Goal: Check status: Check status

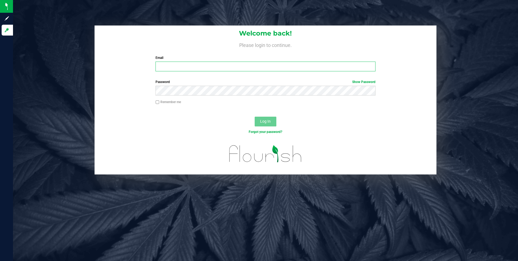
type input "[EMAIL_ADDRESS][DOMAIN_NAME]"
click at [236, 123] on div "Log In" at bounding box center [266, 123] width 342 height 18
click at [272, 120] on button "Log In" at bounding box center [266, 122] width 22 height 10
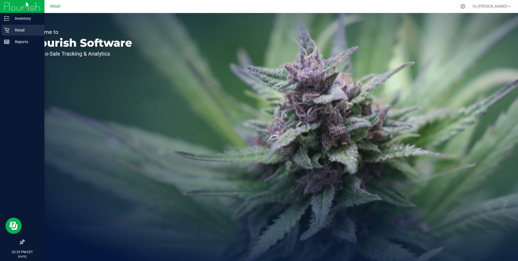
click at [12, 28] on p "Retail" at bounding box center [25, 30] width 33 height 7
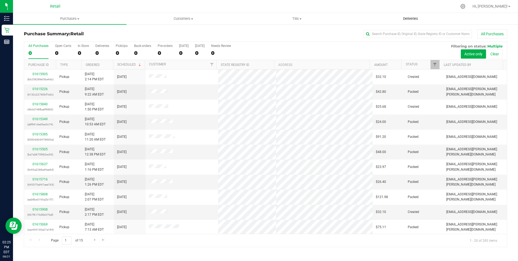
click at [414, 18] on span "Deliveries" at bounding box center [411, 18] width 30 height 5
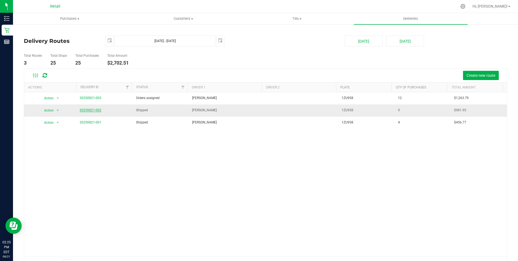
click at [92, 110] on link "20250821-002" at bounding box center [91, 110] width 22 height 4
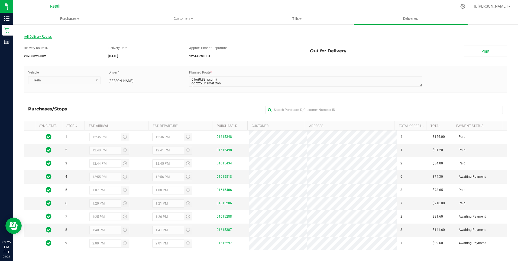
click at [44, 35] on span "All Delivery Routes" at bounding box center [38, 37] width 28 height 4
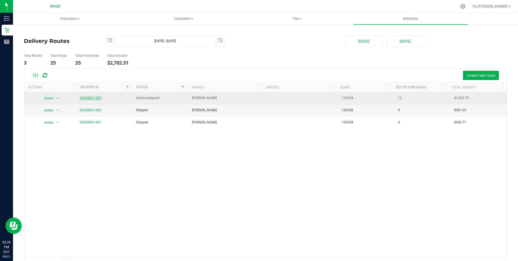
click at [91, 97] on link "20250821-003" at bounding box center [91, 98] width 22 height 4
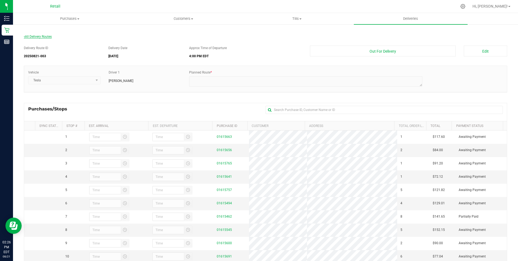
click at [35, 36] on span "All Delivery Routes" at bounding box center [38, 37] width 28 height 4
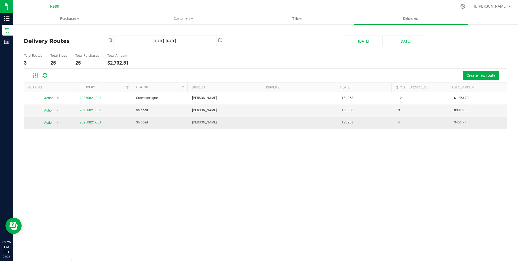
click at [91, 125] on td "20250821-001" at bounding box center [104, 123] width 56 height 12
click at [91, 121] on link "20250821-001" at bounding box center [91, 122] width 22 height 4
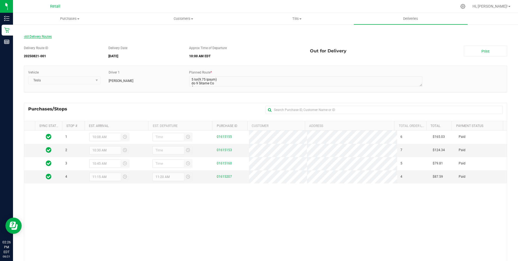
click at [44, 37] on span "All Delivery Routes" at bounding box center [38, 37] width 28 height 4
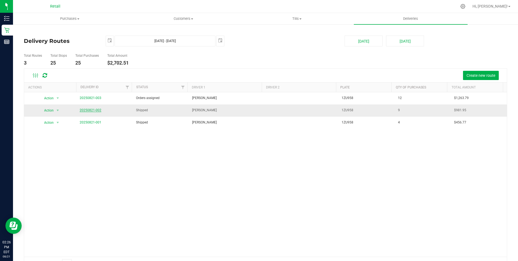
click at [84, 109] on link "20250821-002" at bounding box center [91, 110] width 22 height 4
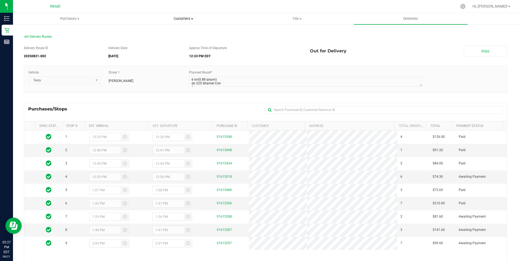
click at [182, 19] on span "Customers" at bounding box center [183, 18] width 113 height 5
click at [245, 95] on div "Vehicle Tesla Driver 1 Sergio Garcia Planned Route *" at bounding box center [266, 82] width 484 height 32
click at [184, 16] on uib-tab-heading "Customers All customers Add a new customer All physicians" at bounding box center [184, 18] width 114 height 11
click at [48, 36] on span "All Delivery Routes" at bounding box center [38, 37] width 28 height 4
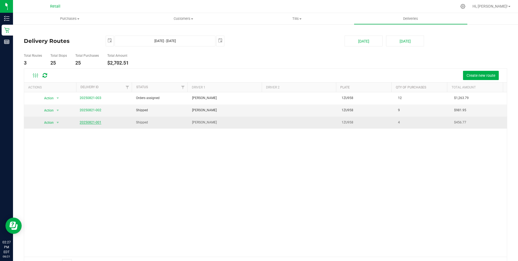
click at [86, 122] on link "20250821-001" at bounding box center [91, 122] width 22 height 4
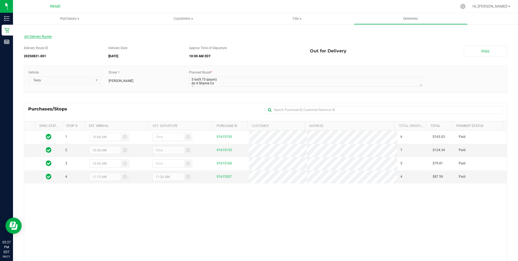
click at [46, 36] on span "All Delivery Routes" at bounding box center [38, 37] width 28 height 4
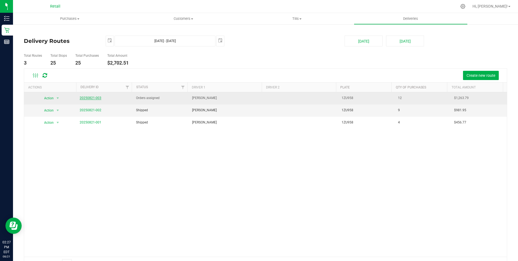
click at [95, 98] on link "20250821-003" at bounding box center [91, 98] width 22 height 4
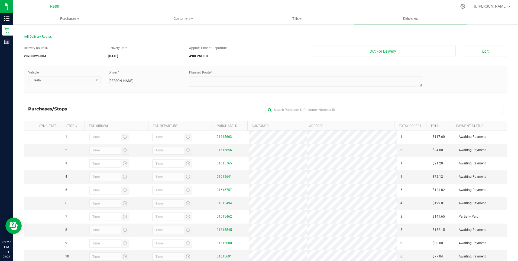
click at [43, 40] on div "All Delivery Routes" at bounding box center [266, 37] width 484 height 7
click at [44, 38] on span "All Delivery Routes" at bounding box center [38, 37] width 28 height 4
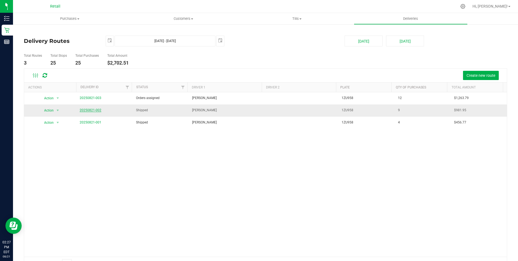
click at [90, 108] on link "20250821-002" at bounding box center [91, 110] width 22 height 4
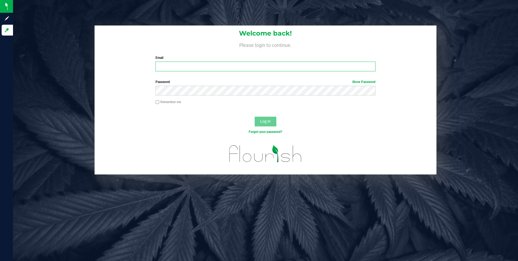
type input "[EMAIL_ADDRESS][DOMAIN_NAME]"
drag, startPoint x: 214, startPoint y: 124, endPoint x: 259, endPoint y: 114, distance: 45.6
click at [214, 125] on div "Log In" at bounding box center [266, 123] width 342 height 18
click at [267, 122] on span "Log In" at bounding box center [265, 121] width 11 height 4
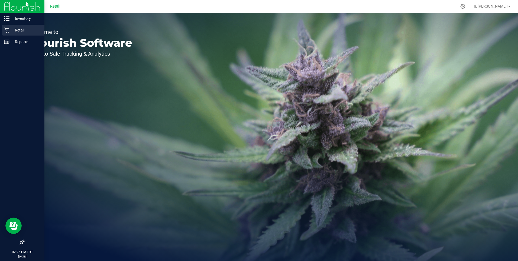
click at [12, 28] on p "Retail" at bounding box center [25, 30] width 33 height 7
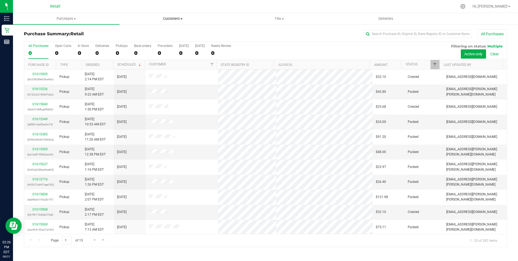
click at [181, 19] on span at bounding box center [182, 18] width 2 height 1
click at [147, 31] on span "All customers" at bounding box center [139, 32] width 39 height 5
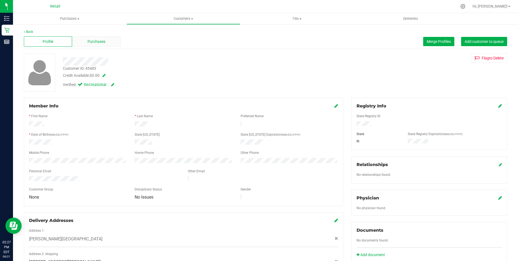
click at [91, 42] on span "Purchases" at bounding box center [97, 42] width 18 height 6
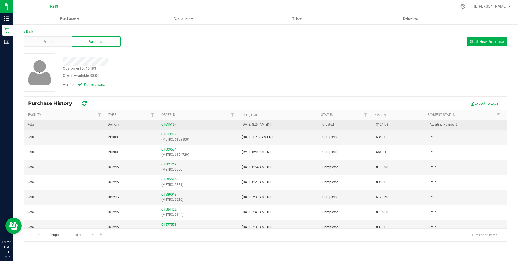
click at [168, 124] on link "01615154" at bounding box center [169, 125] width 15 height 4
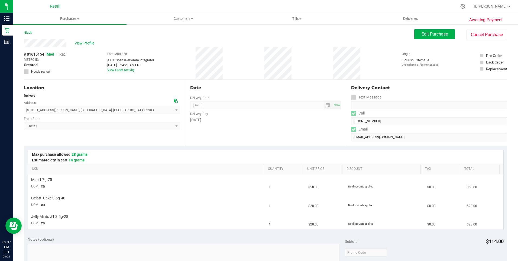
click at [121, 69] on link "View Order Activity" at bounding box center [120, 70] width 27 height 4
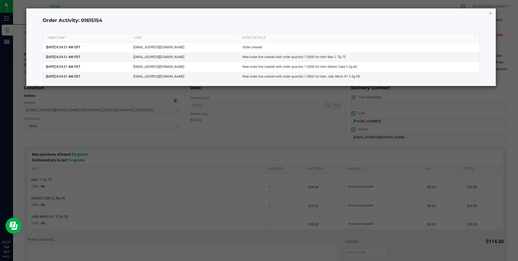
click at [490, 15] on icon "button" at bounding box center [491, 13] width 4 height 7
